Goal: Obtain resource: Download file/media

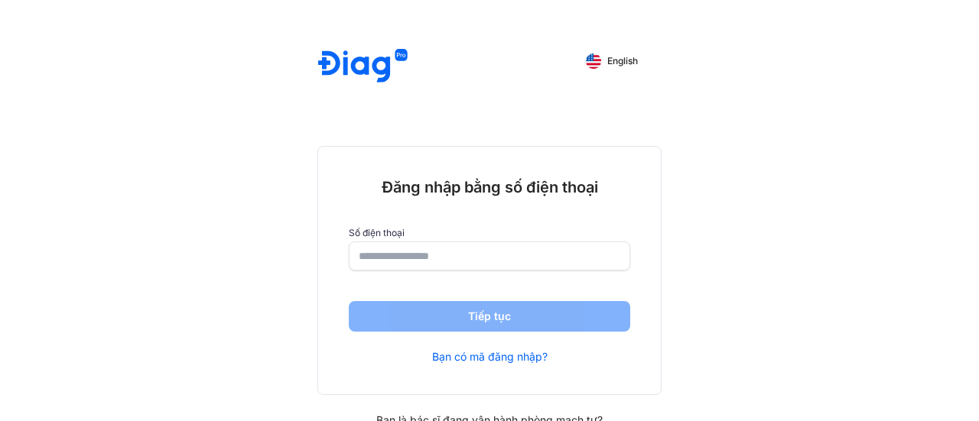
click at [426, 261] on input "number" at bounding box center [490, 256] width 262 height 28
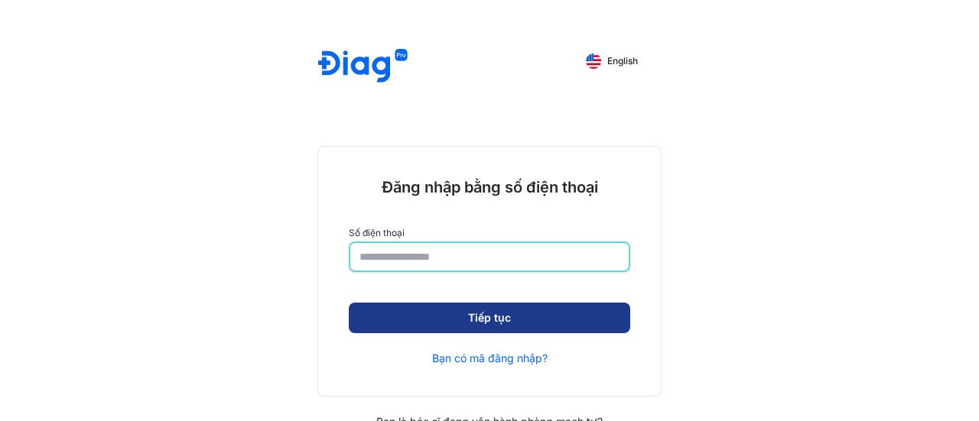
type input "**********"
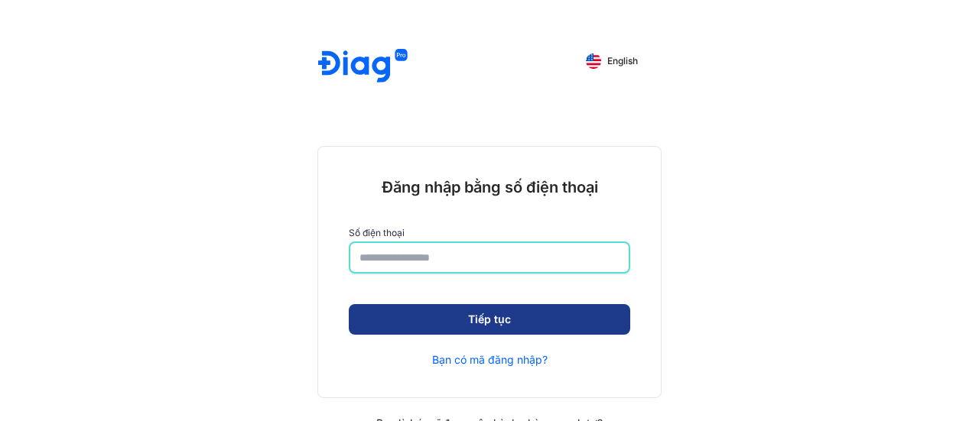
click at [483, 311] on button "Tiếp tục" at bounding box center [489, 319] width 281 height 31
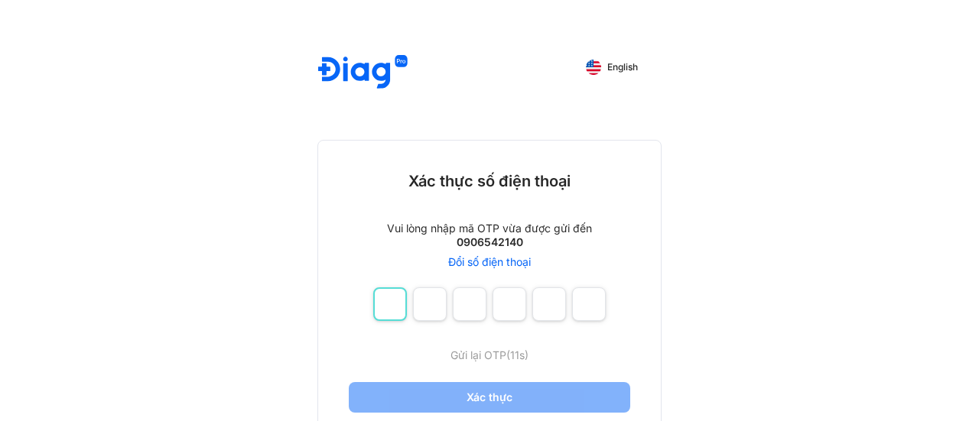
click at [401, 310] on input "number" at bounding box center [390, 305] width 34 height 34
type input "*"
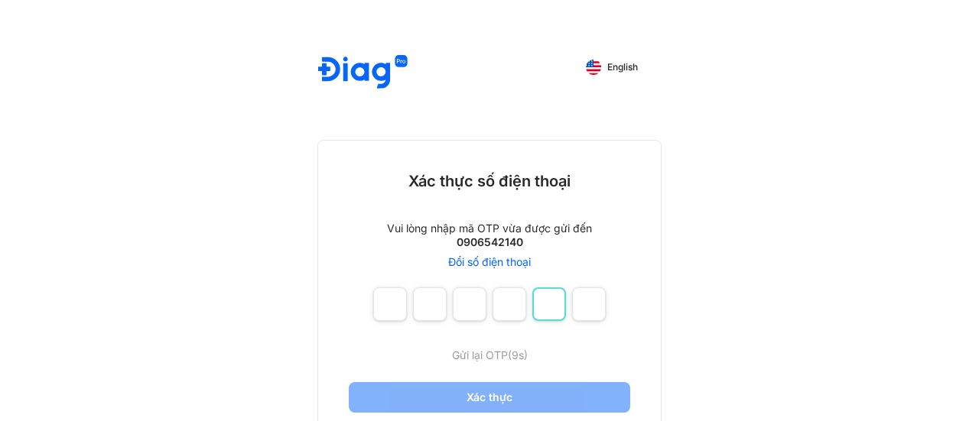
type input "*"
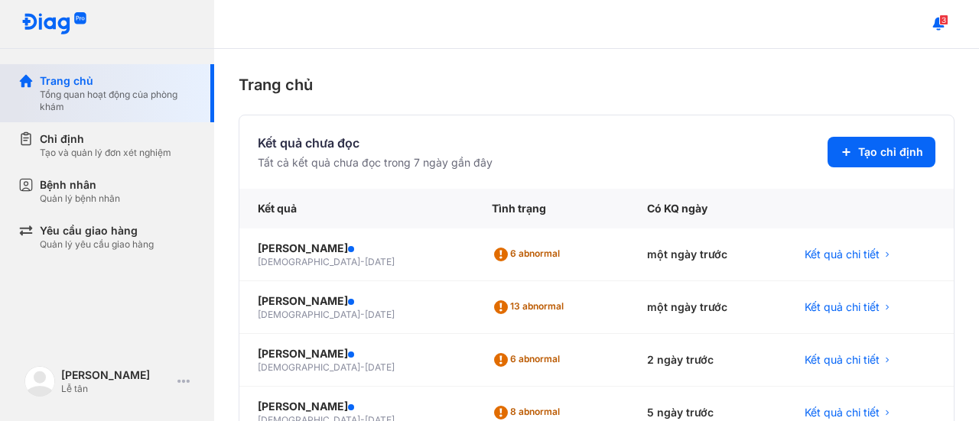
click at [122, 94] on div "Tổng quan hoạt động của phòng khám" at bounding box center [118, 101] width 156 height 24
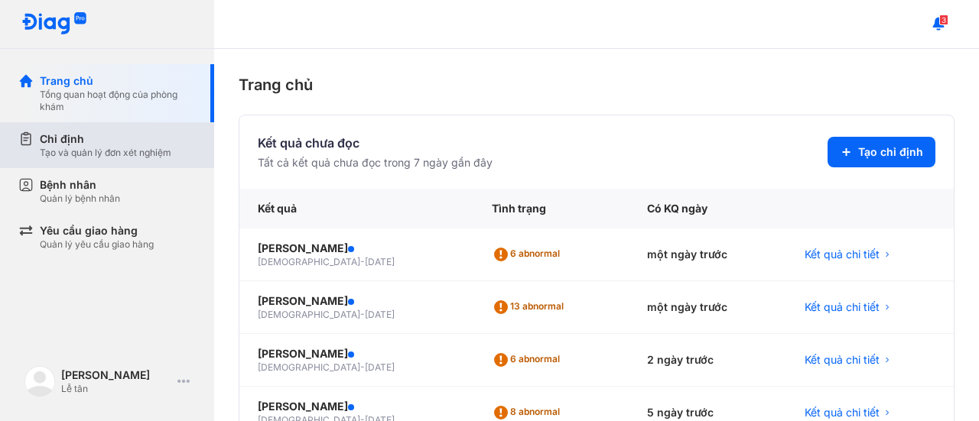
click at [111, 144] on div "Chỉ định" at bounding box center [106, 139] width 132 height 15
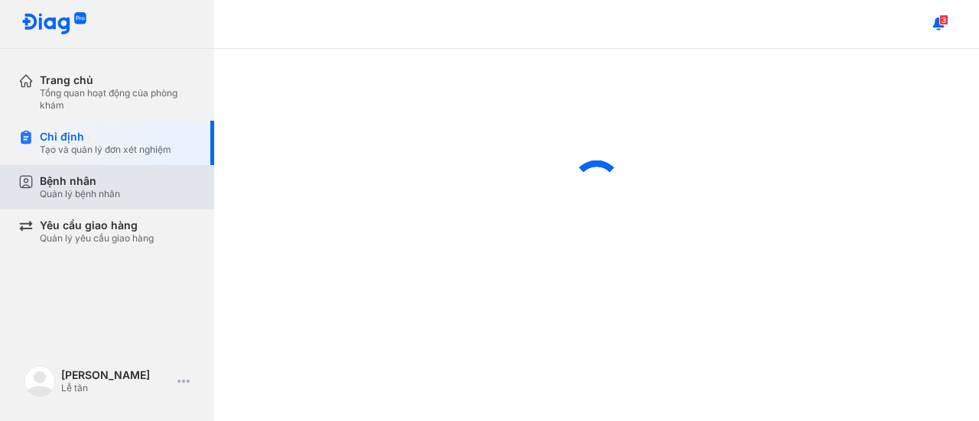
click at [106, 194] on div "Quản lý bệnh nhân" at bounding box center [80, 194] width 80 height 12
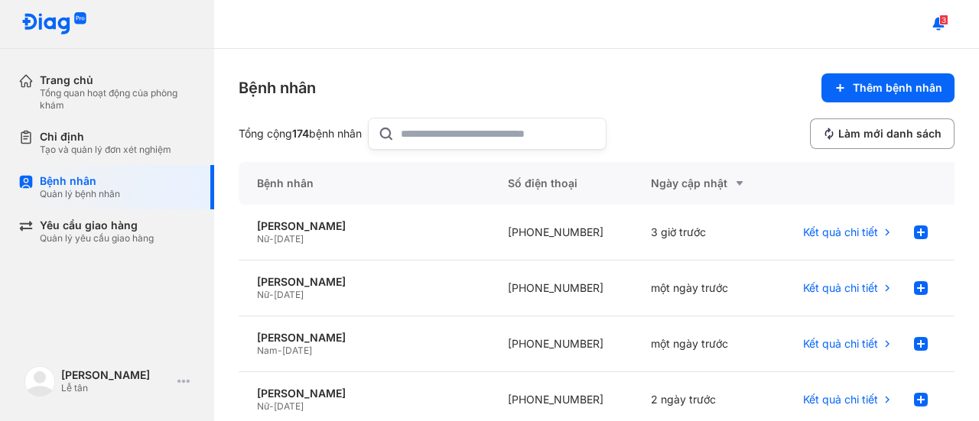
click at [441, 134] on input "text" at bounding box center [499, 134] width 196 height 31
paste input "**********"
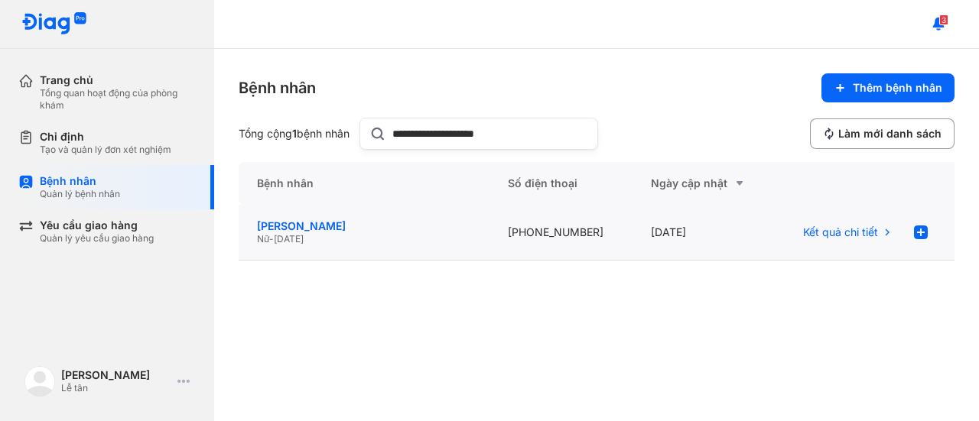
type input "**********"
drag, startPoint x: 384, startPoint y: 224, endPoint x: 168, endPoint y: 177, distance: 220.9
click at [383, 224] on div "[PERSON_NAME]" at bounding box center [364, 227] width 214 height 14
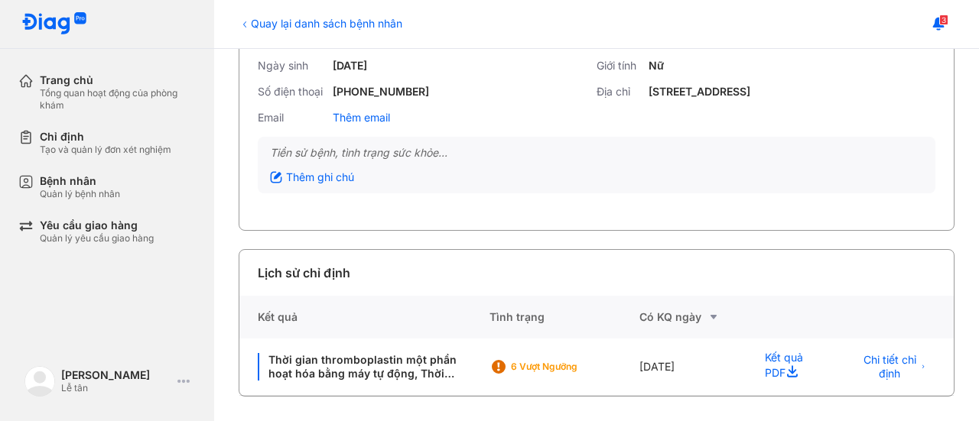
scroll to position [125, 0]
click at [786, 373] on icon at bounding box center [795, 374] width 18 height 18
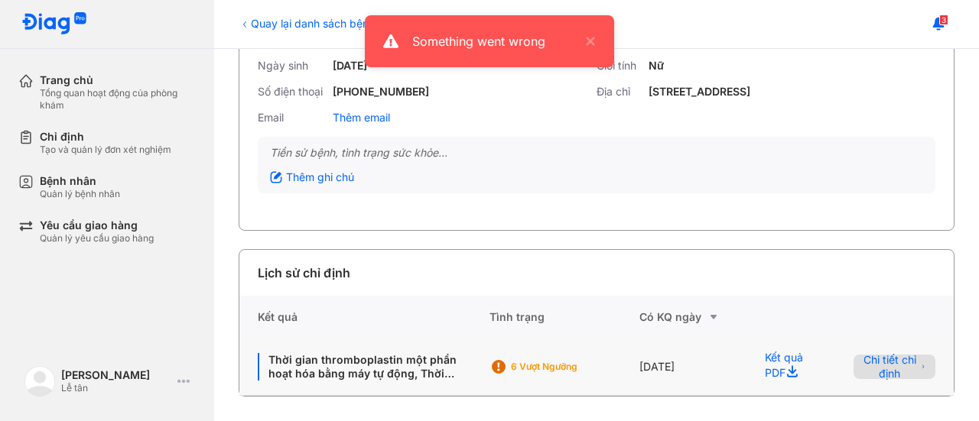
click at [880, 381] on span "Chi tiết chỉ định" at bounding box center [890, 367] width 54 height 28
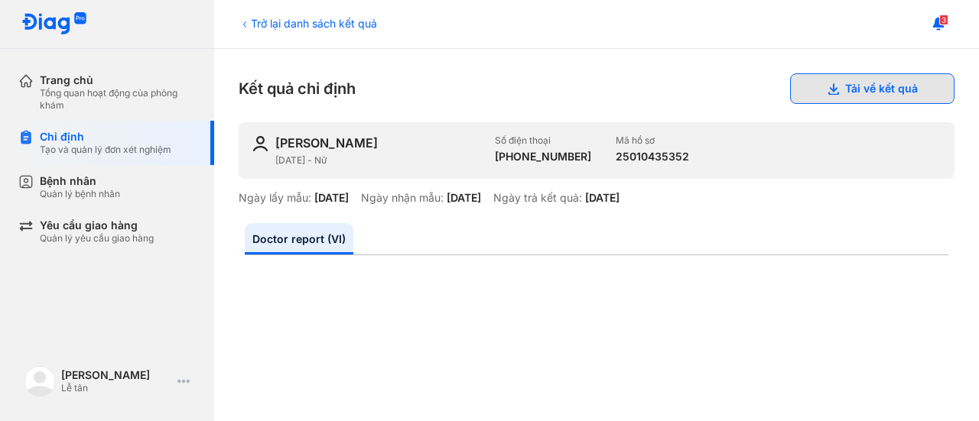
click at [856, 88] on button "Tải về kết quả" at bounding box center [872, 88] width 164 height 31
